Goal: Register for event/course

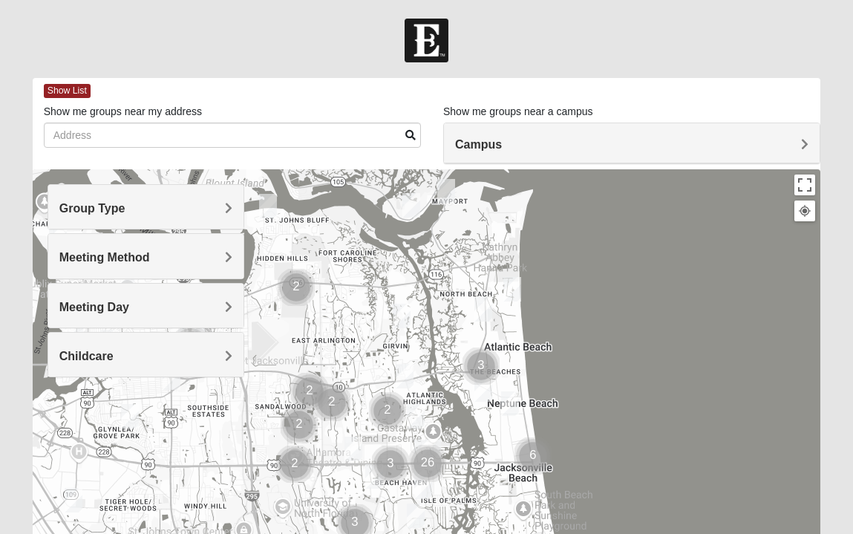
click at [171, 212] on h4 "Group Type" at bounding box center [145, 208] width 173 height 14
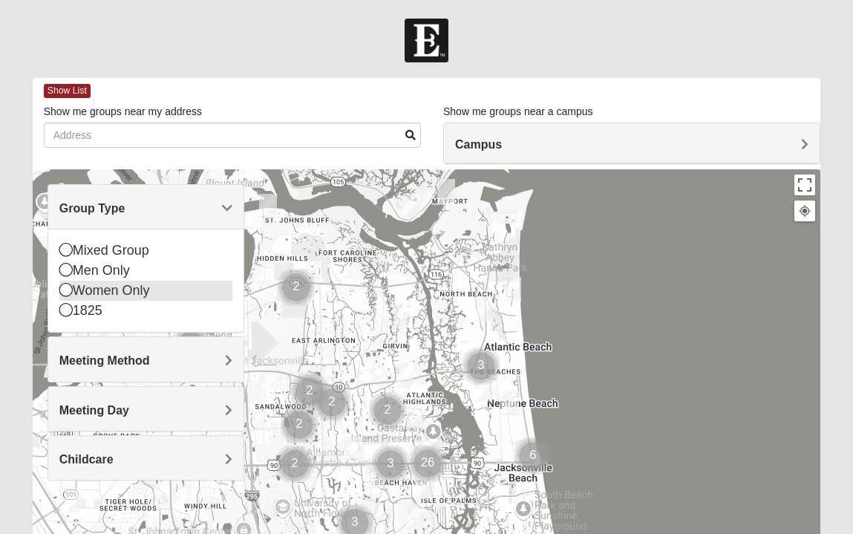
click at [105, 295] on div "Women Only" at bounding box center [145, 291] width 173 height 20
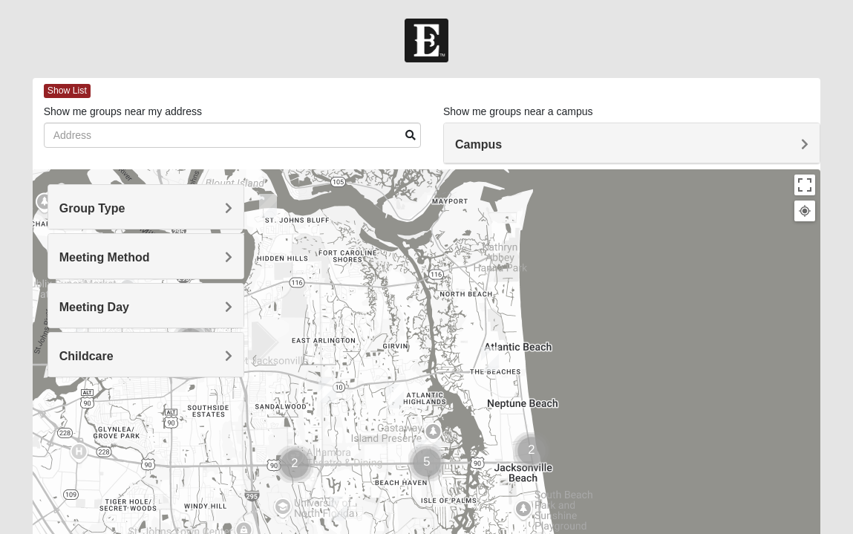
click at [88, 219] on div "Group Type" at bounding box center [145, 207] width 195 height 44
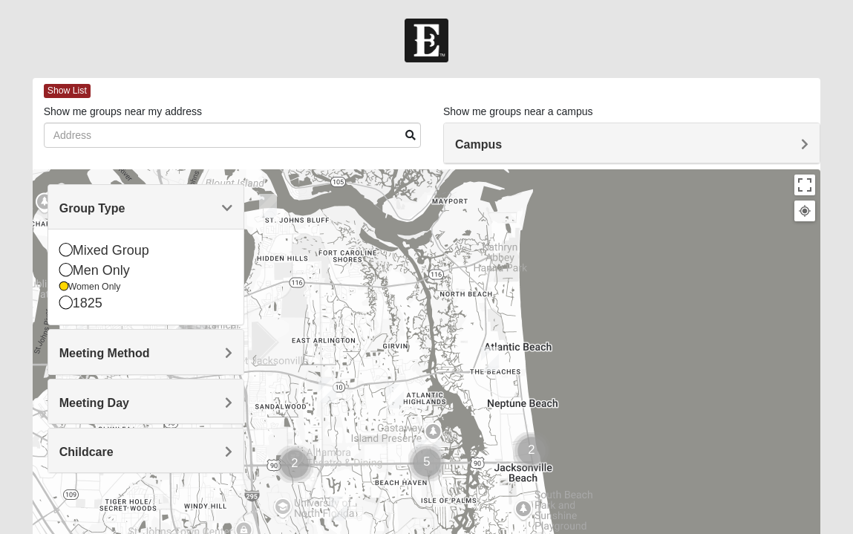
click at [153, 354] on h4 "Meeting Method" at bounding box center [145, 353] width 173 height 14
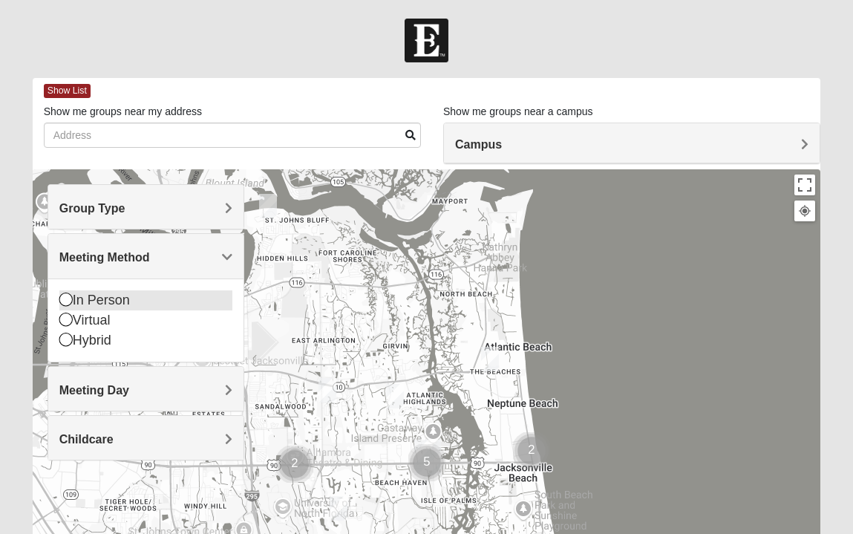
click at [68, 304] on icon at bounding box center [65, 298] width 13 height 13
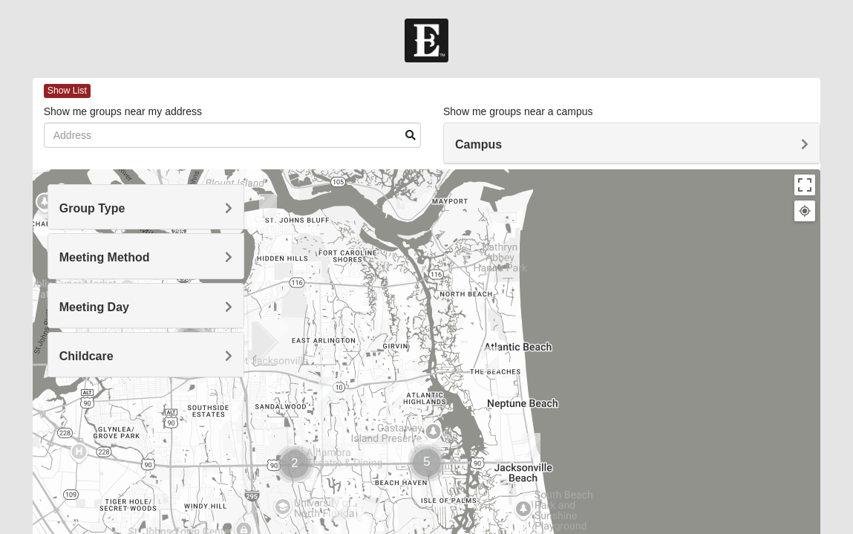
click at [112, 311] on span "Meeting Day" at bounding box center [94, 307] width 70 height 13
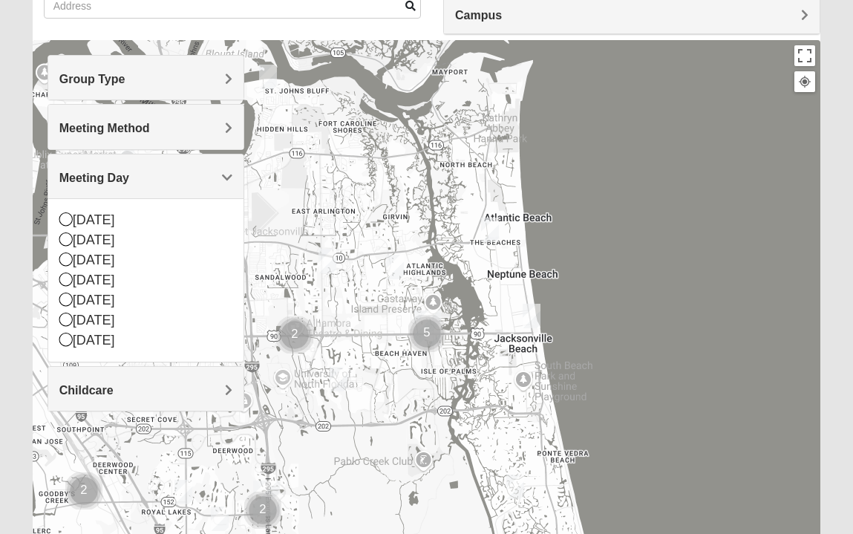
scroll to position [128, 0]
click at [322, 295] on div at bounding box center [427, 338] width 788 height 594
click at [66, 243] on icon at bounding box center [65, 239] width 13 height 13
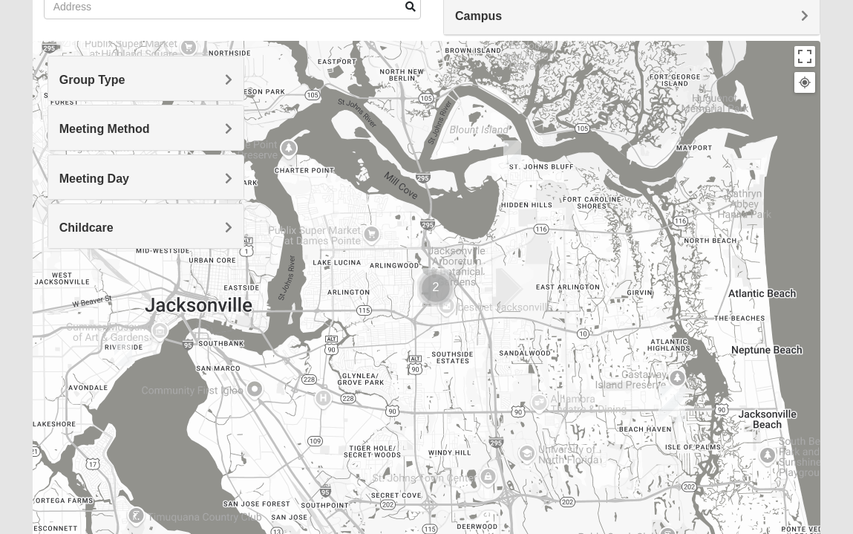
drag, startPoint x: 333, startPoint y: 193, endPoint x: 580, endPoint y: 269, distance: 258.0
click at [580, 269] on div at bounding box center [427, 338] width 788 height 594
click at [441, 286] on img "Cluster of 2 groups" at bounding box center [435, 287] width 37 height 37
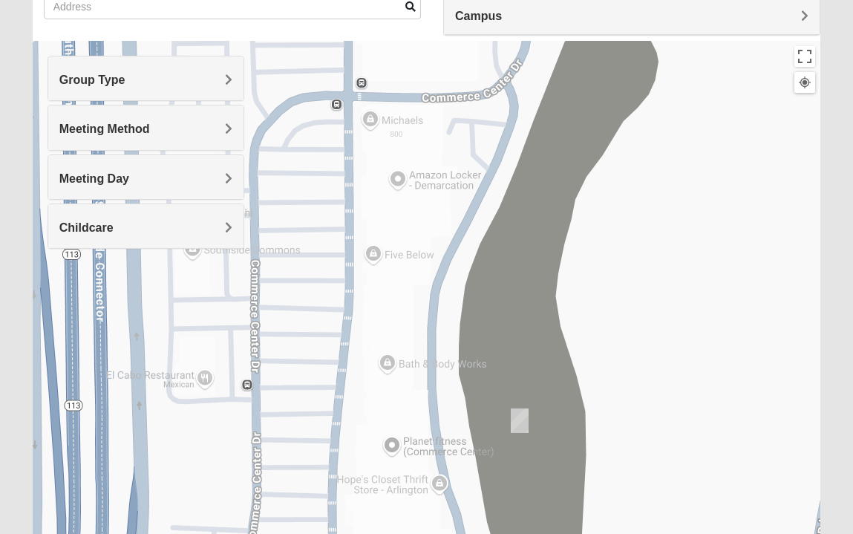
drag, startPoint x: 386, startPoint y: 243, endPoint x: 424, endPoint y: 69, distance: 178.5
click at [424, 69] on div "To navigate, press the arrow keys." at bounding box center [427, 338] width 788 height 594
click at [518, 424] on img "On Campus Womens Jacobs 32225" at bounding box center [520, 420] width 18 height 24
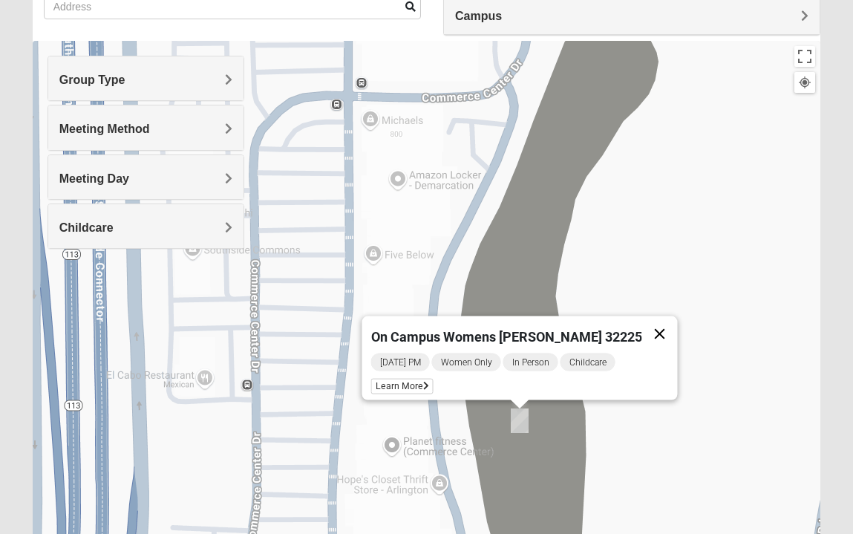
click at [642, 328] on button "Close" at bounding box center [660, 334] width 36 height 36
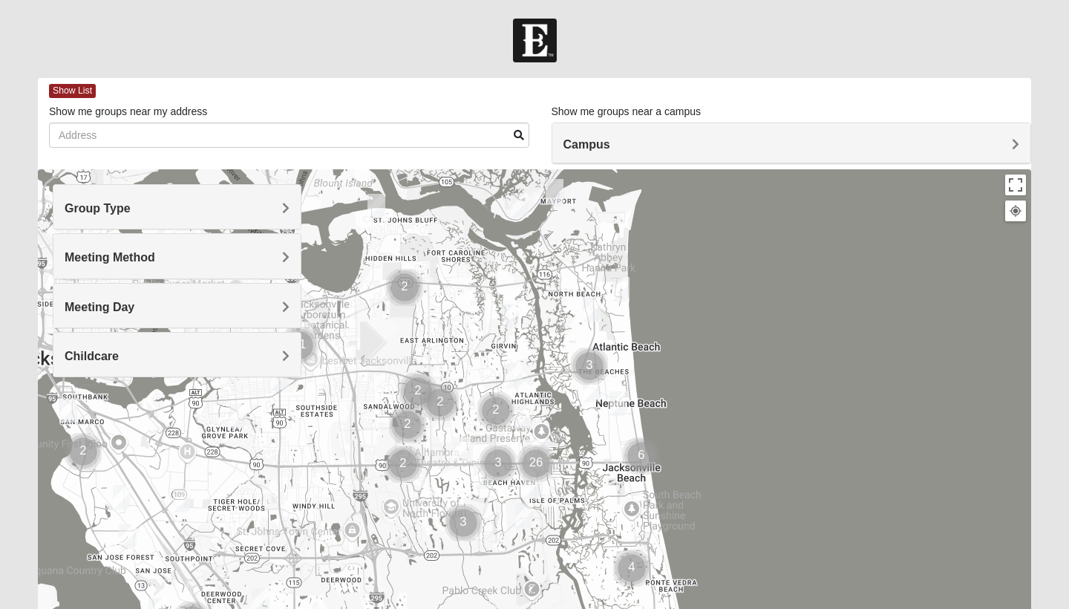
click at [157, 207] on h4 "Group Type" at bounding box center [177, 208] width 225 height 14
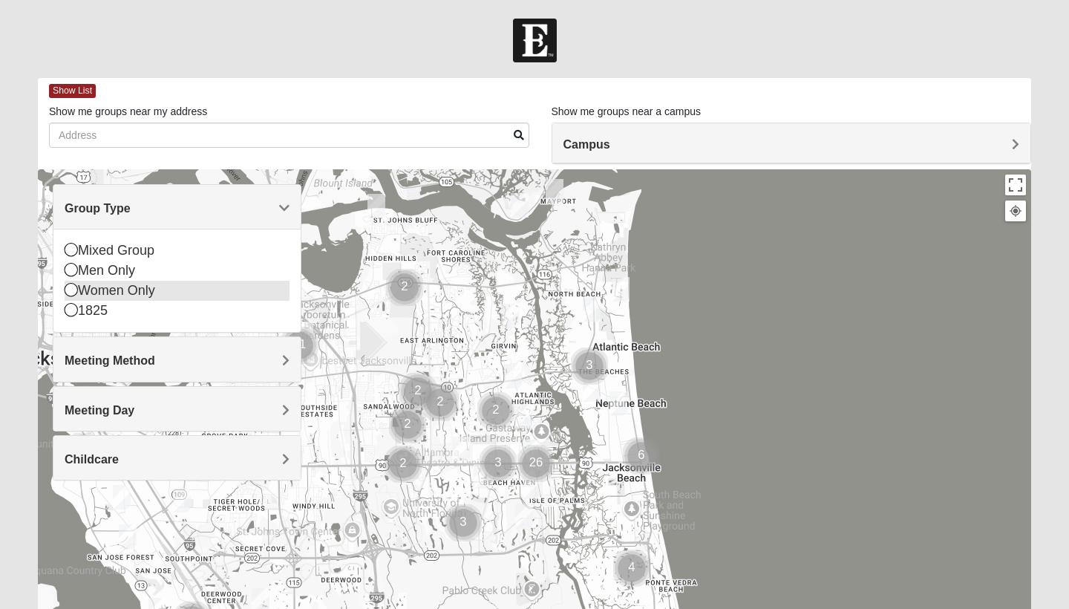
click at [73, 292] on icon at bounding box center [71, 289] width 13 height 13
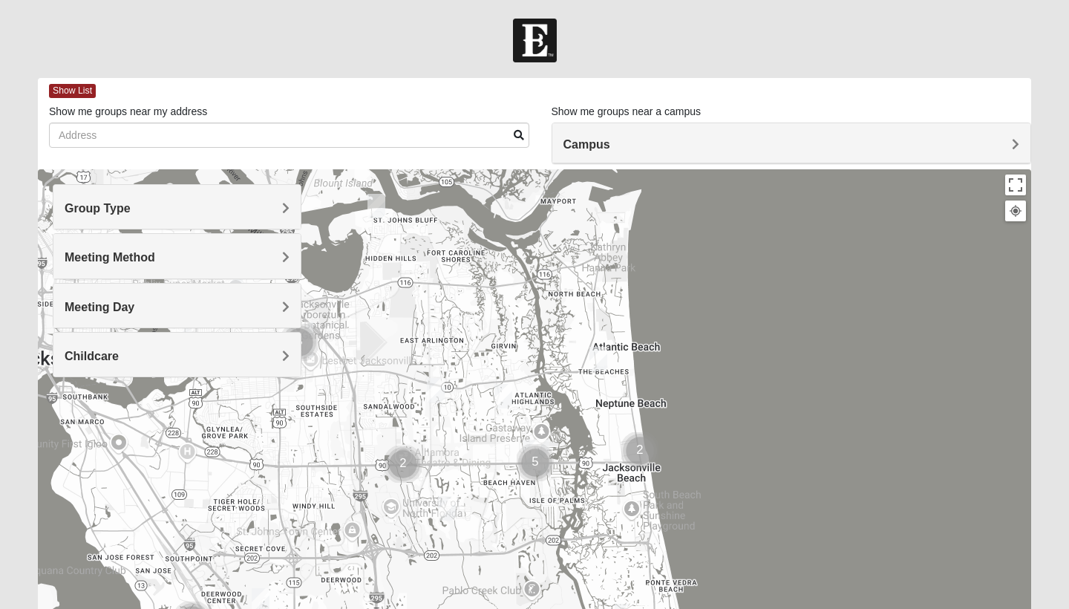
click at [111, 309] on span "Meeting Day" at bounding box center [100, 307] width 70 height 13
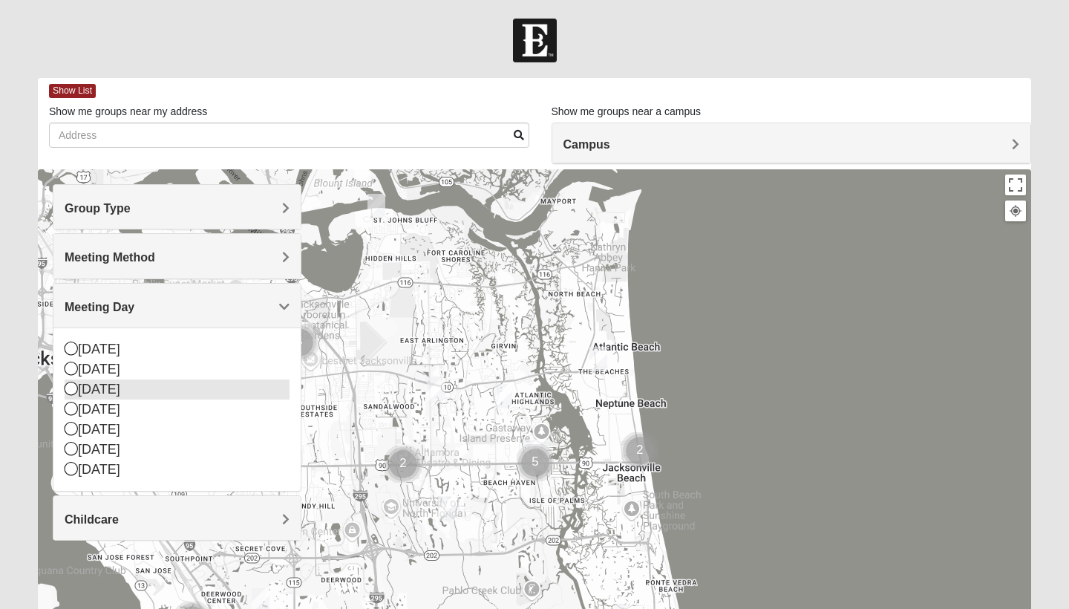
click at [99, 390] on div "Tuesday" at bounding box center [177, 389] width 225 height 20
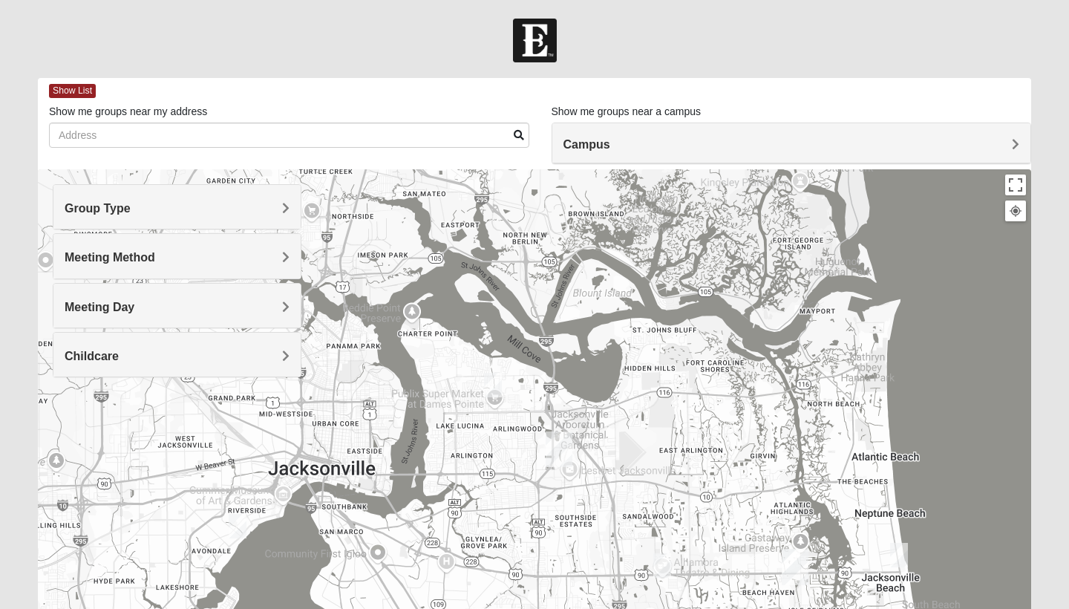
drag, startPoint x: 311, startPoint y: 449, endPoint x: 572, endPoint y: 559, distance: 283.5
click at [572, 533] on div at bounding box center [534, 466] width 993 height 594
click at [494, 388] on img "Womens Boutros 32277" at bounding box center [493, 385] width 18 height 24
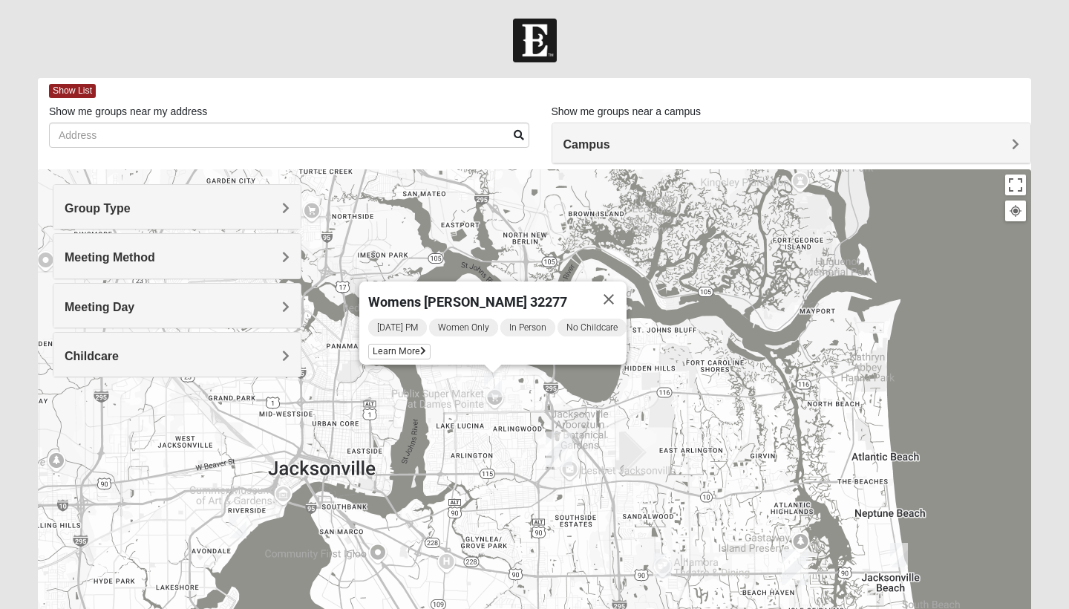
click at [661, 533] on img "Womens Chapman 32224" at bounding box center [662, 565] width 18 height 24
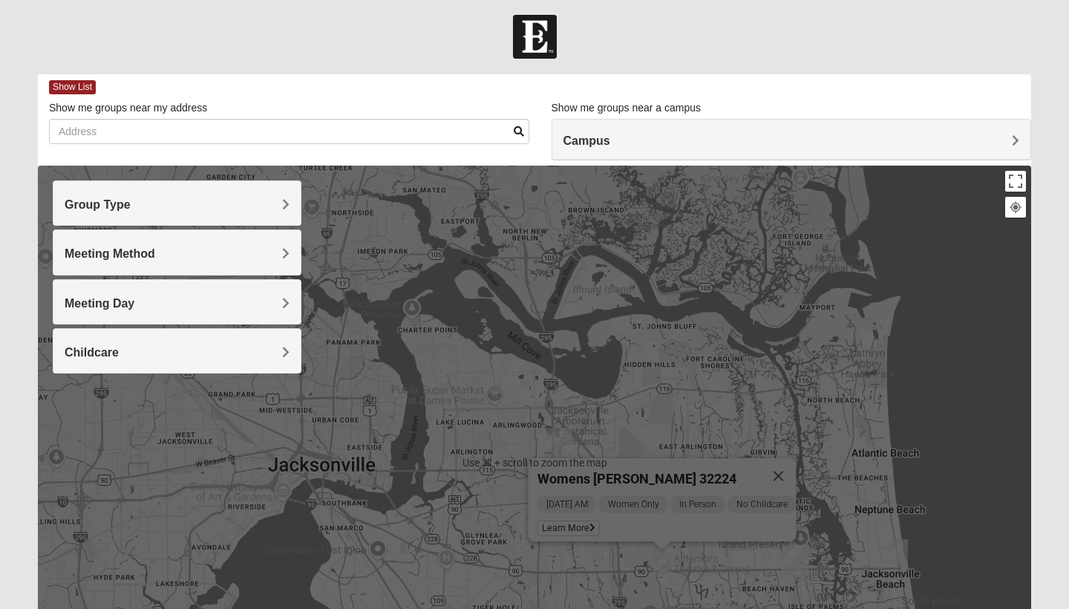
scroll to position [7, 0]
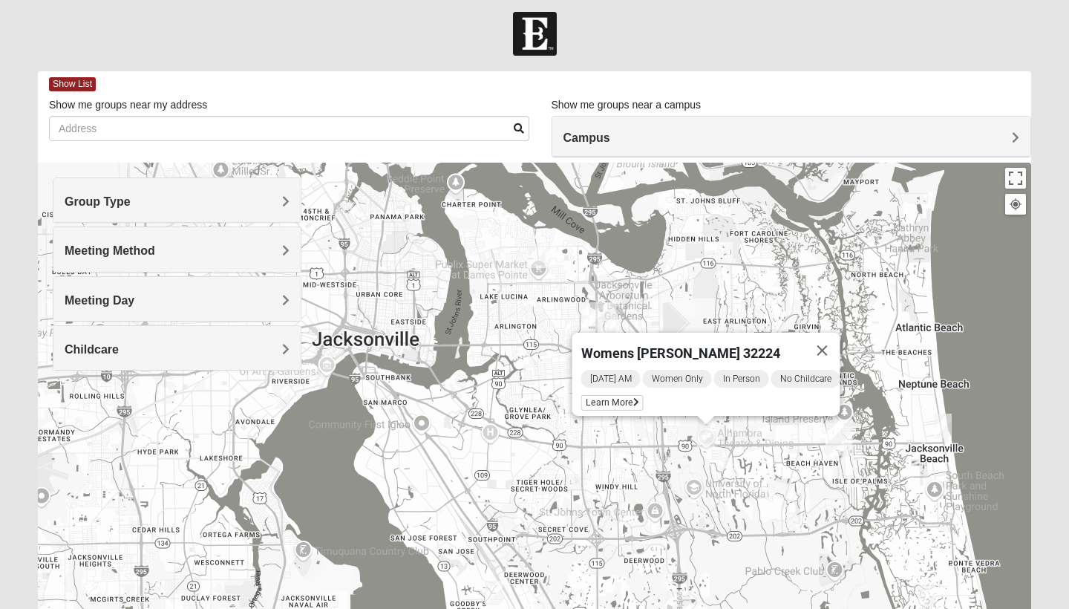
drag, startPoint x: 619, startPoint y: 419, endPoint x: 664, endPoint y: 295, distance: 131.7
click at [664, 295] on div "Womens Chapman 32224 Tuesday AM Women Only In Person No Childcare Learn More" at bounding box center [534, 460] width 993 height 594
click at [830, 340] on button "Close" at bounding box center [823, 351] width 36 height 36
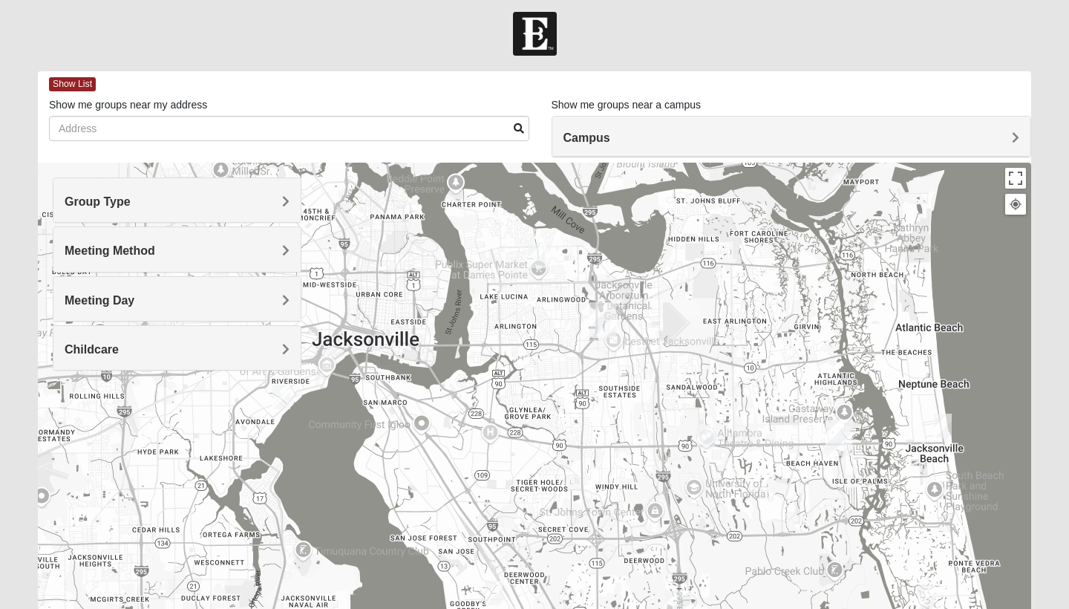
click at [148, 317] on div "Meeting Day" at bounding box center [176, 299] width 247 height 44
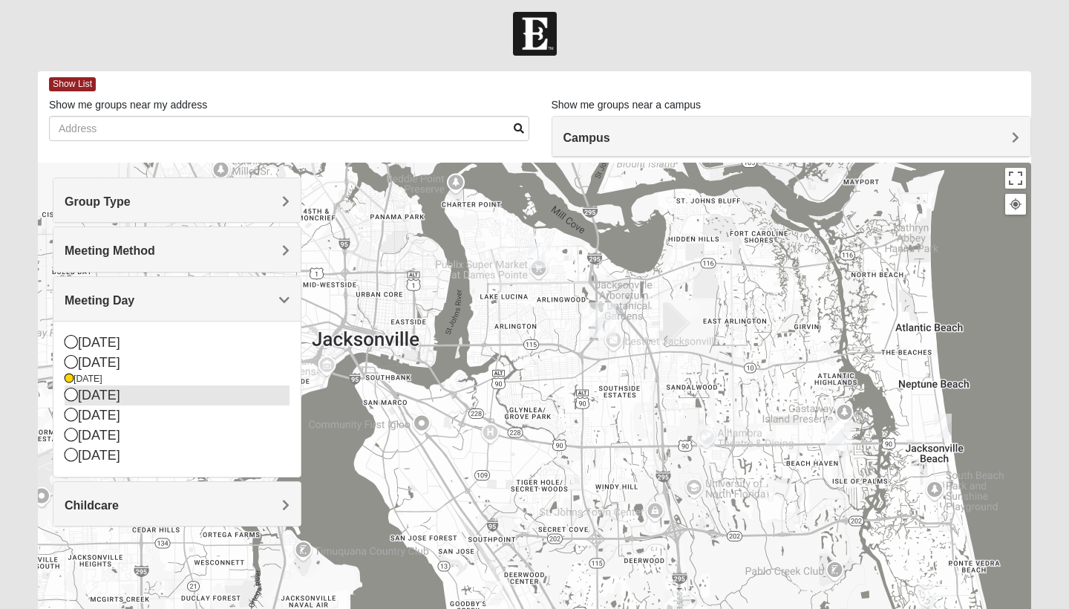
click at [74, 396] on icon at bounding box center [71, 393] width 13 height 13
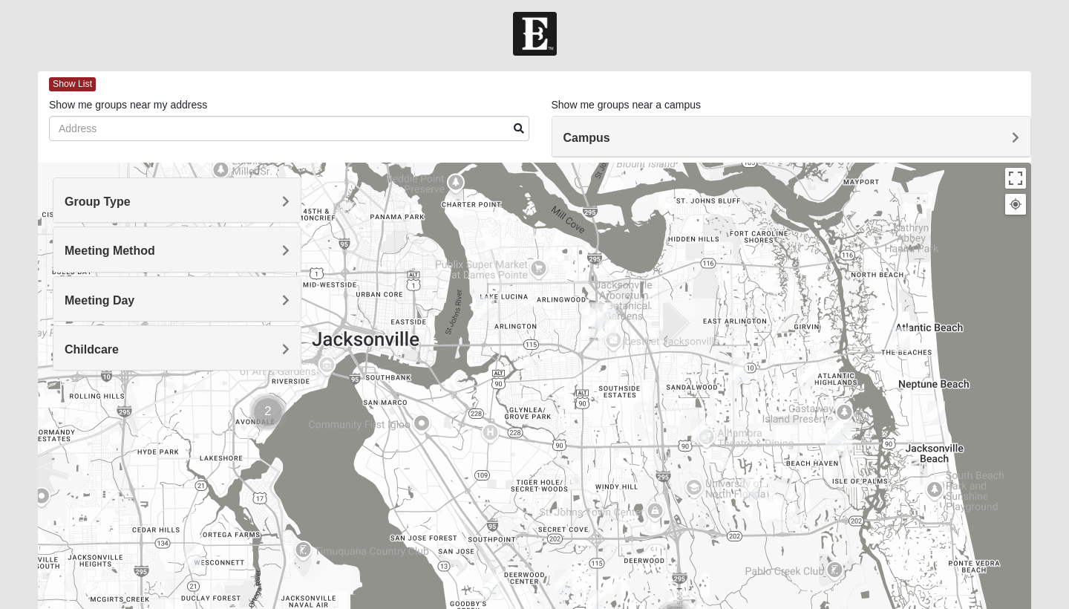
click at [485, 310] on img "Womens Sirghii 32277" at bounding box center [486, 308] width 18 height 24
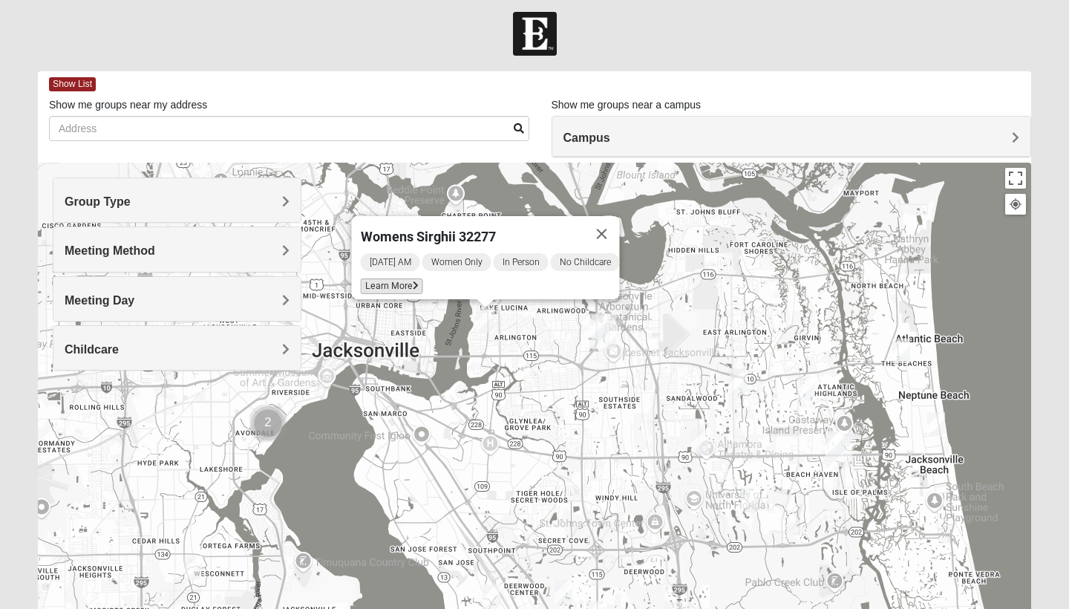
click at [392, 278] on span "Learn More" at bounding box center [392, 286] width 62 height 16
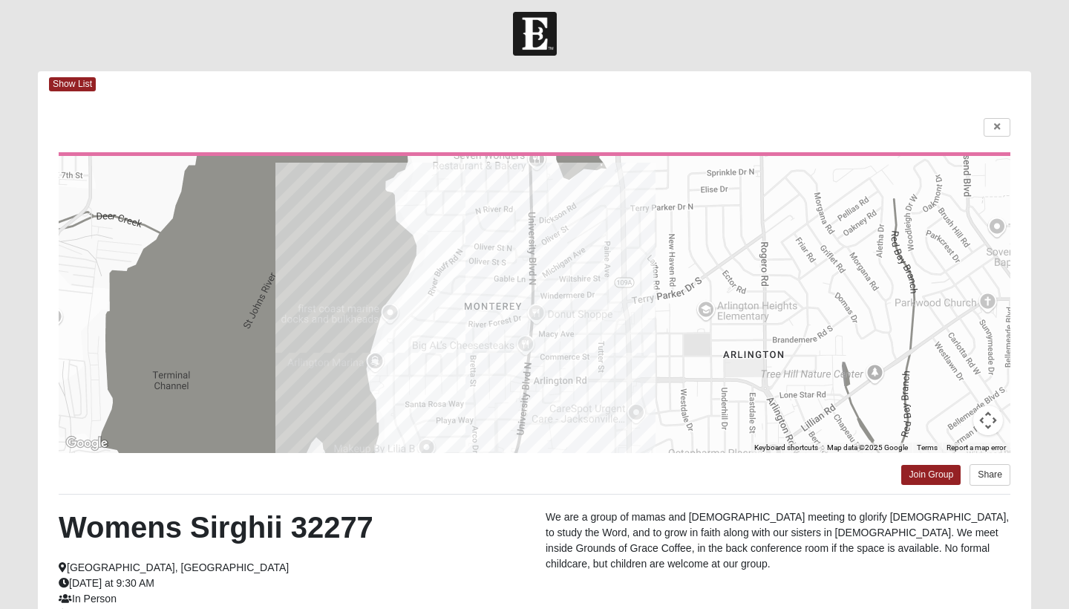
drag, startPoint x: 565, startPoint y: 481, endPoint x: 661, endPoint y: 456, distance: 99.7
click at [661, 456] on div "Join Group Share" at bounding box center [535, 470] width 952 height 35
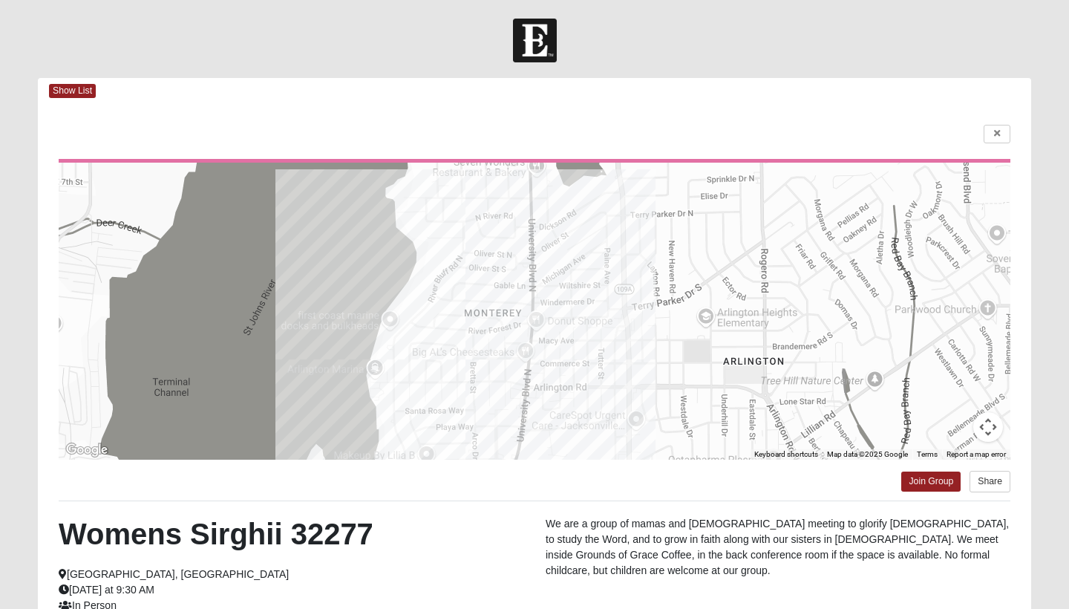
scroll to position [194, 0]
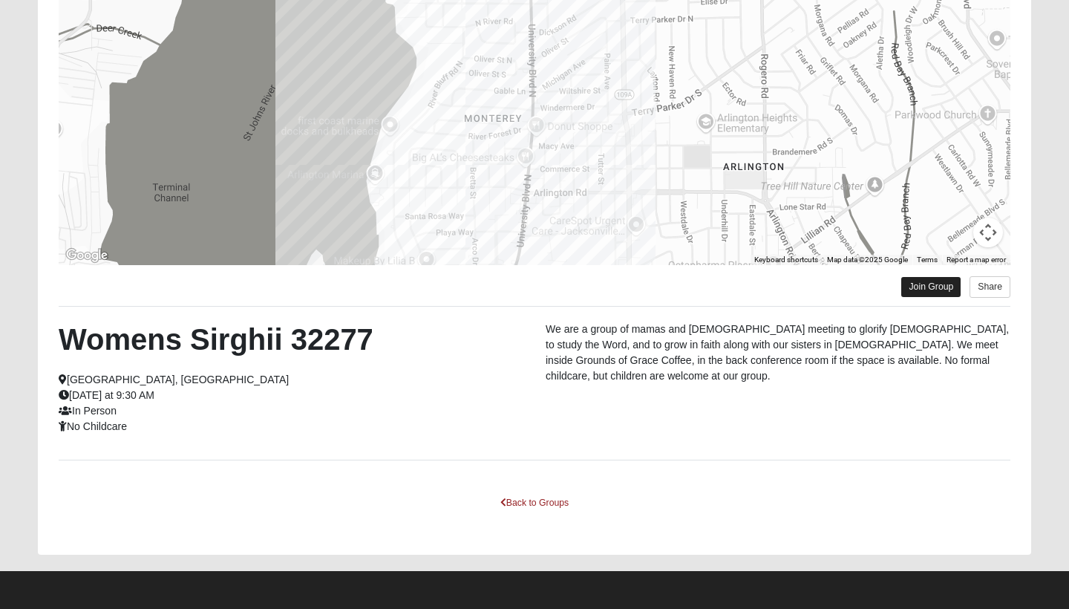
click at [852, 289] on link "Join Group" at bounding box center [930, 287] width 59 height 20
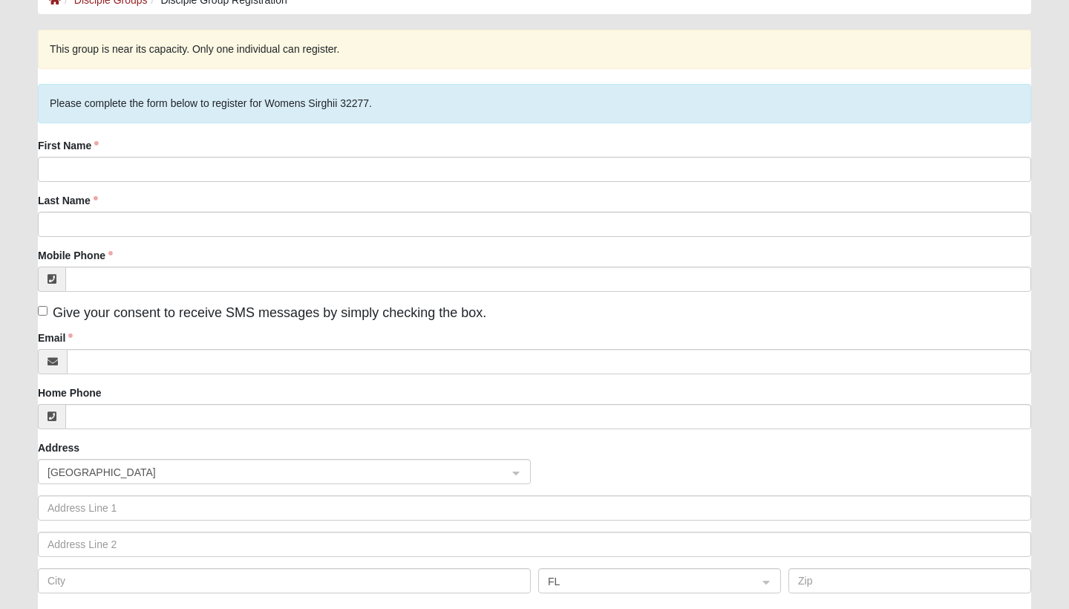
scroll to position [117, 0]
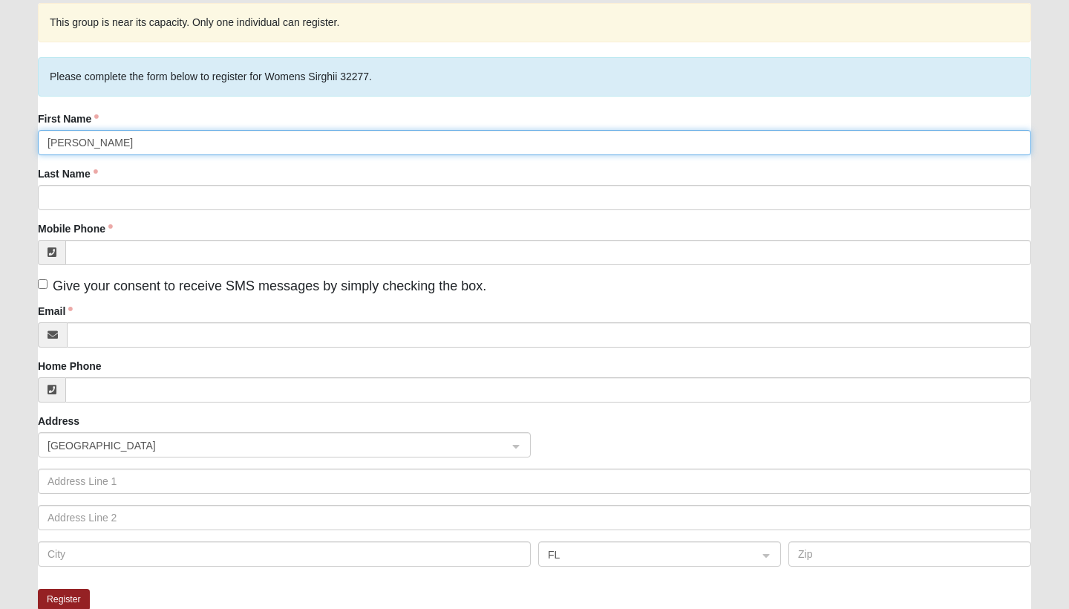
type input "[PERSON_NAME]"
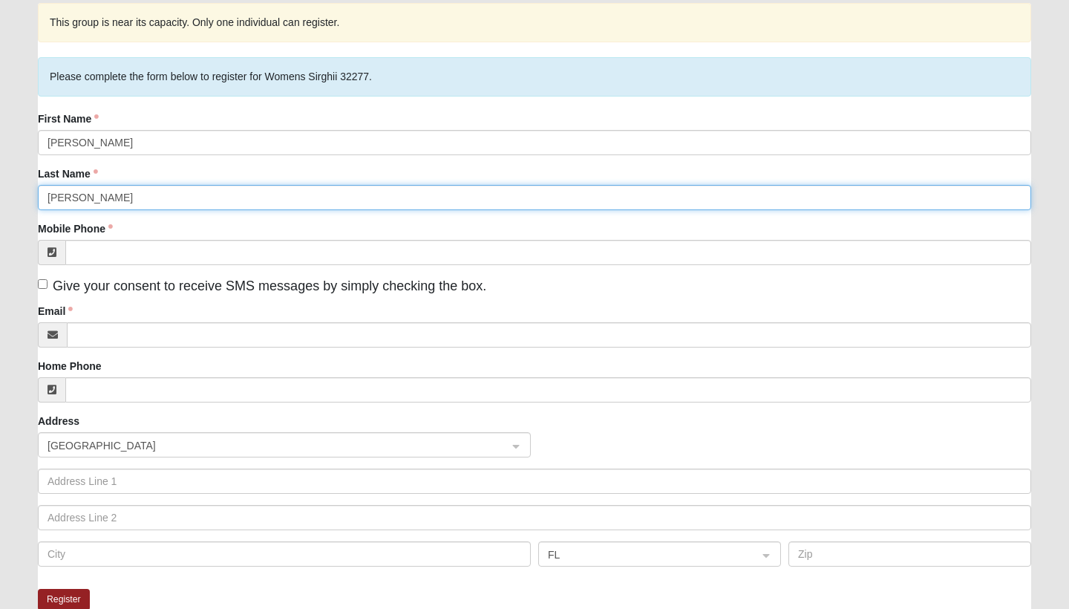
type input "[PERSON_NAME]"
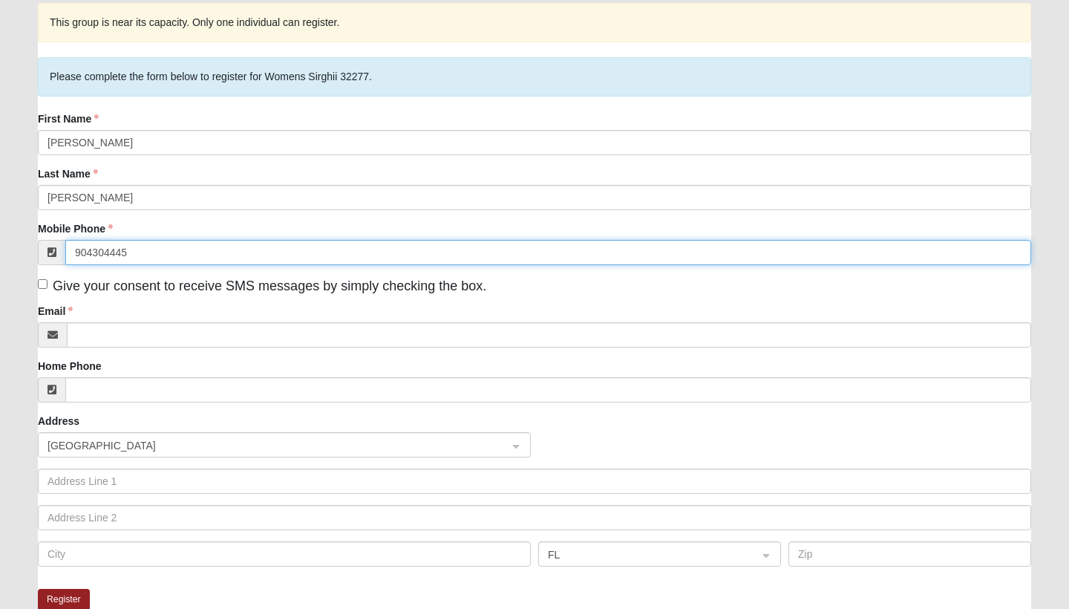
type input "[PHONE_NUMBER]"
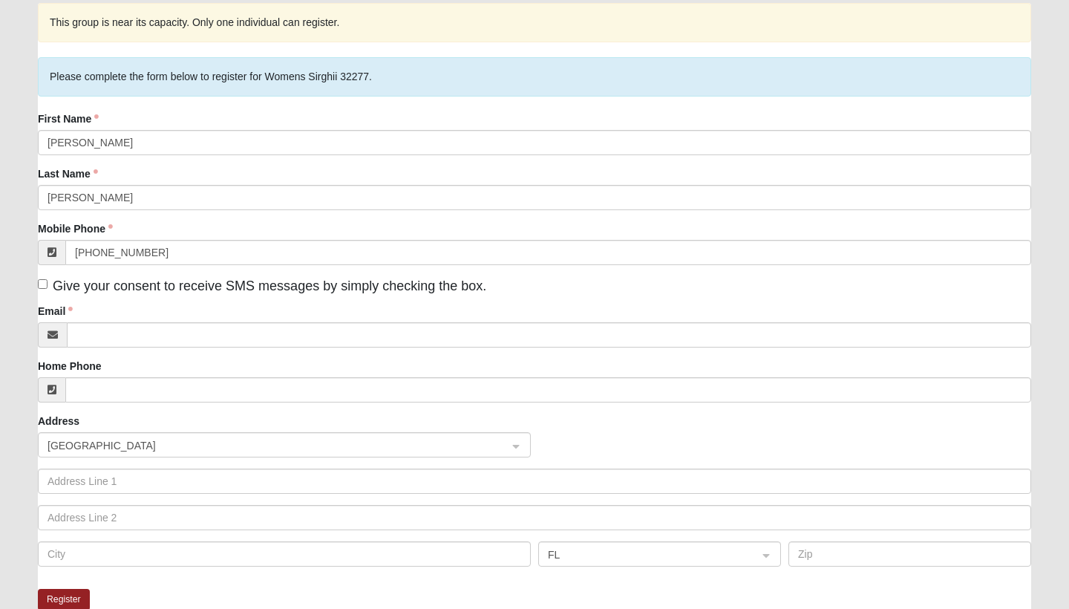
click at [225, 301] on div "First Name [PERSON_NAME] Last Name [PERSON_NAME] Mobile Phone [PHONE_NUMBER] Gi…" at bounding box center [534, 344] width 993 height 466
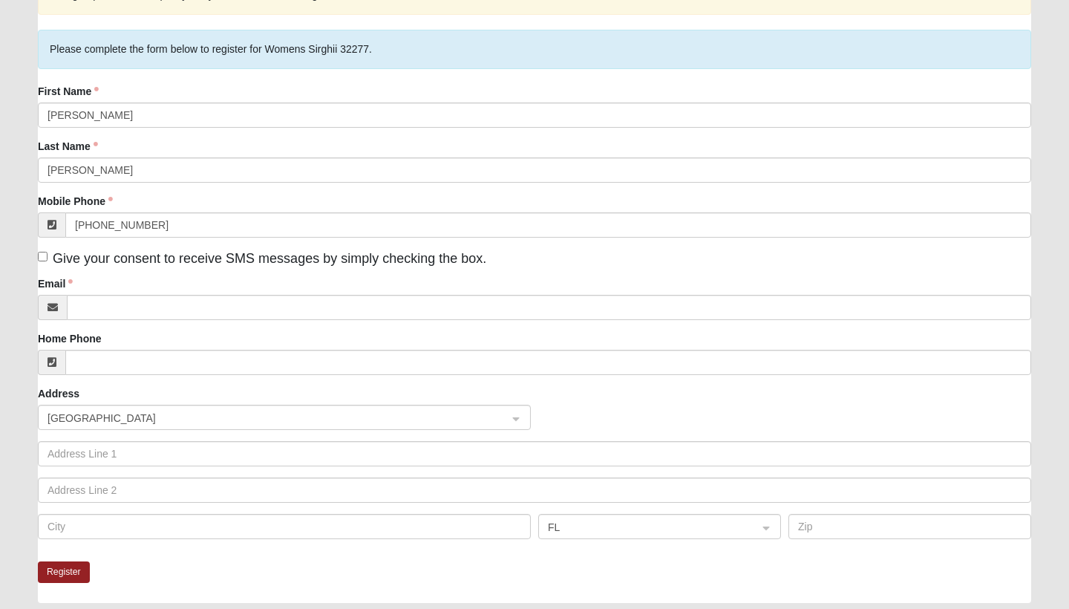
scroll to position [141, 0]
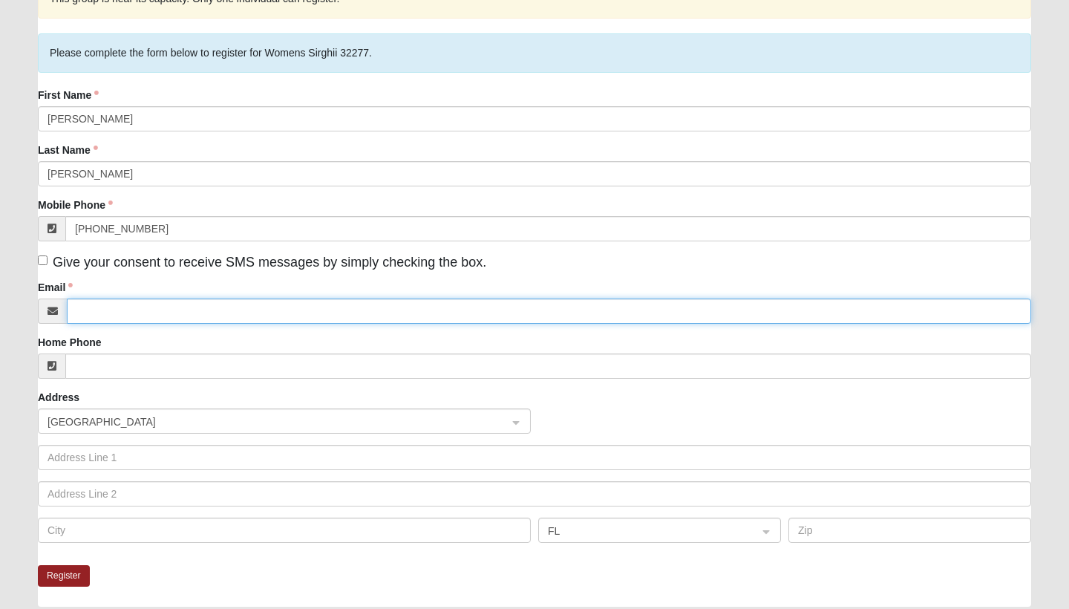
click at [180, 304] on input "Email" at bounding box center [549, 310] width 964 height 25
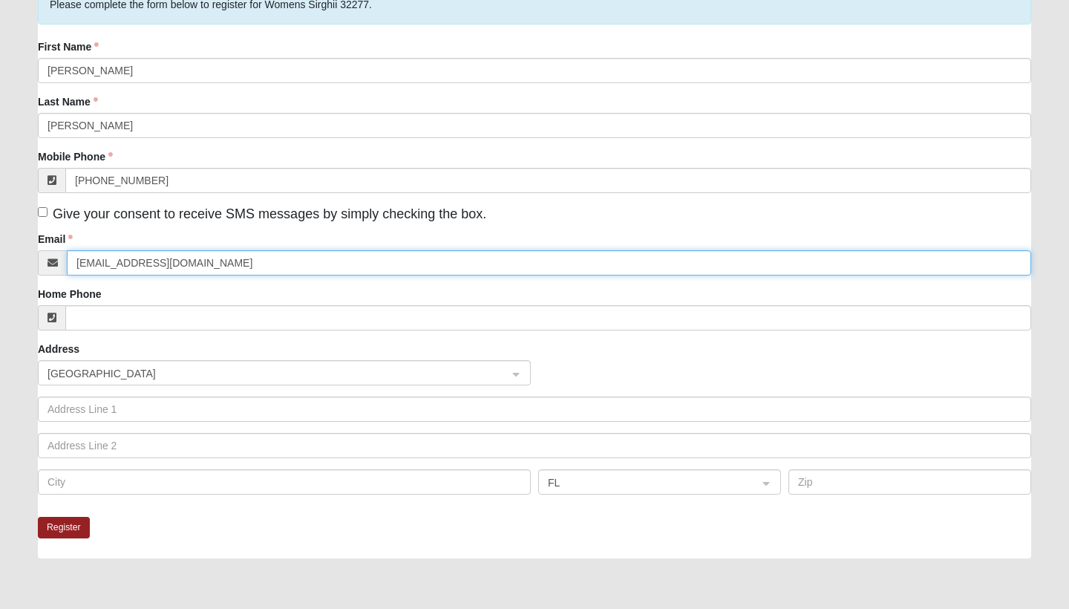
scroll to position [192, 0]
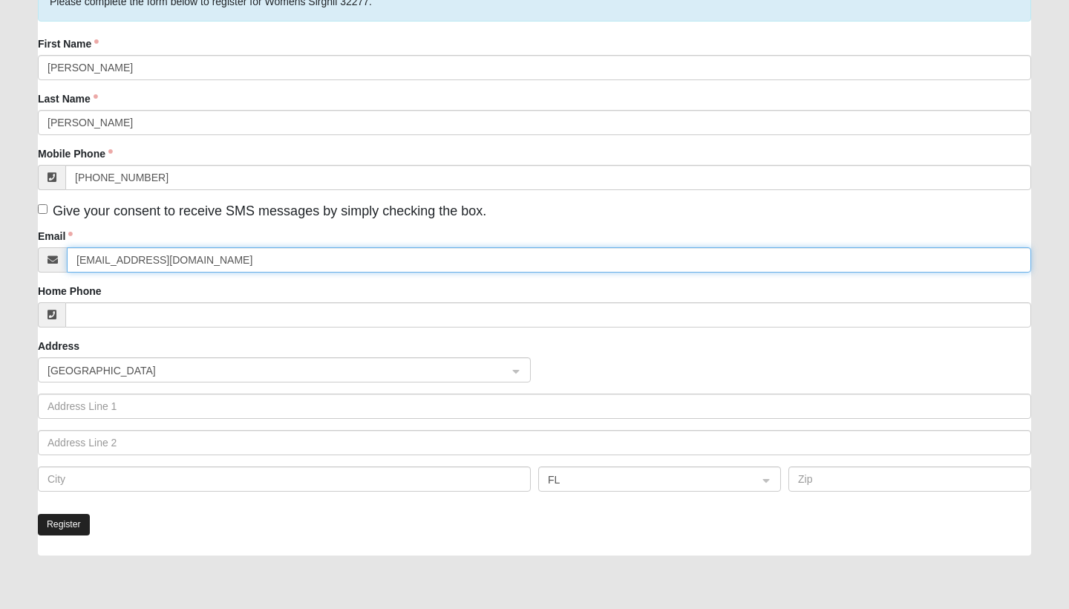
type input "[EMAIL_ADDRESS][DOMAIN_NAME]"
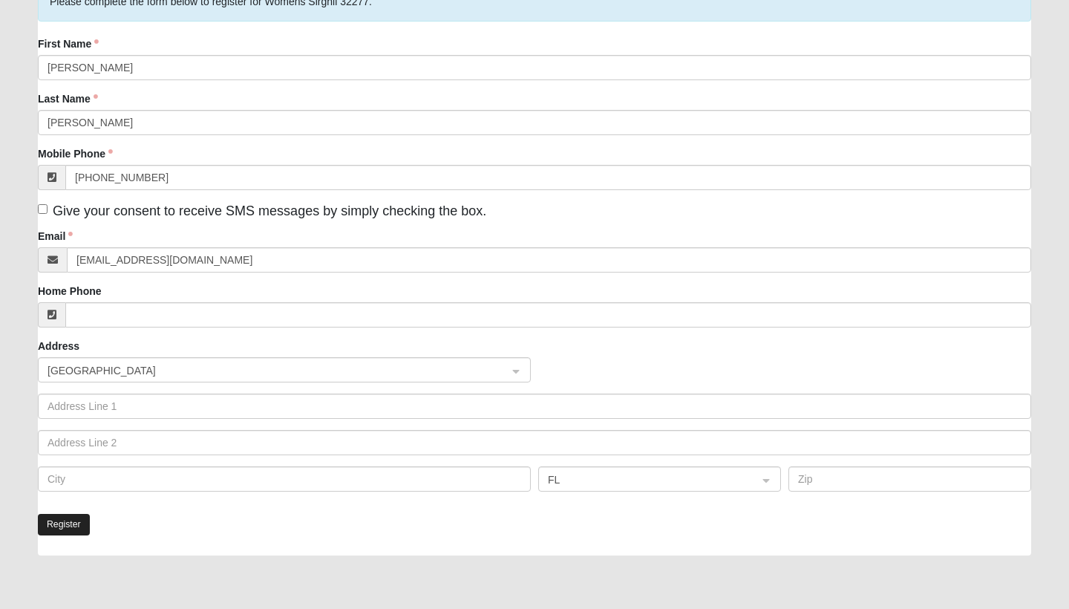
click at [69, 523] on button "Register" at bounding box center [64, 525] width 52 height 22
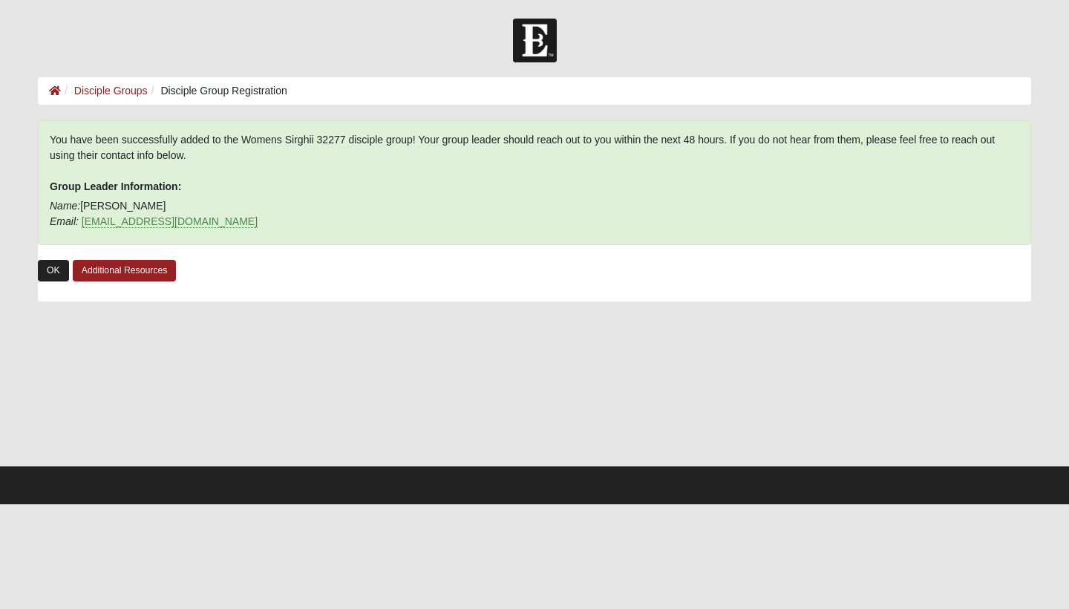
click at [59, 276] on link "OK" at bounding box center [53, 271] width 31 height 22
